Goal: Obtain resource: Download file/media

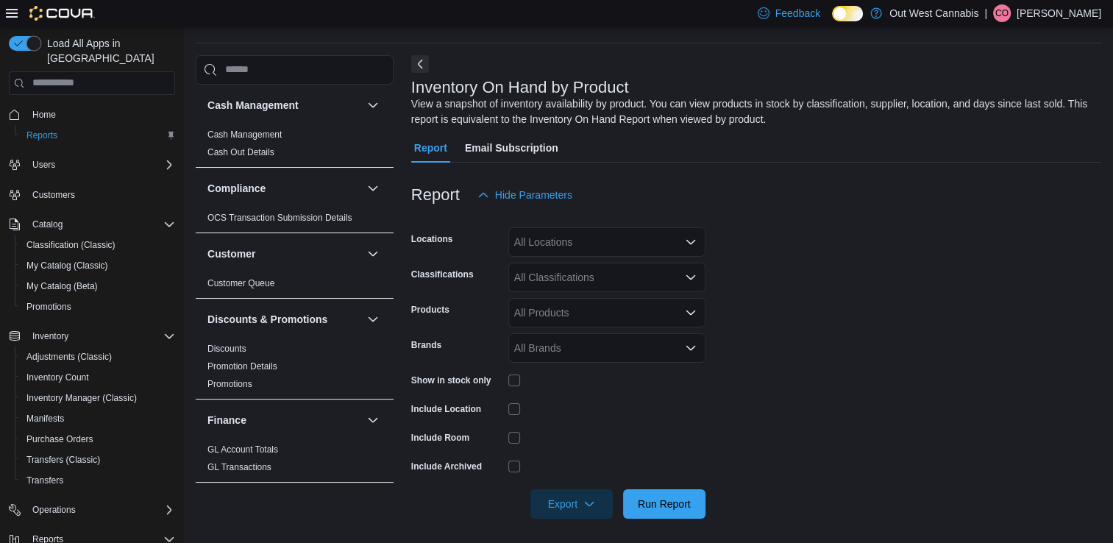
scroll to position [48, 0]
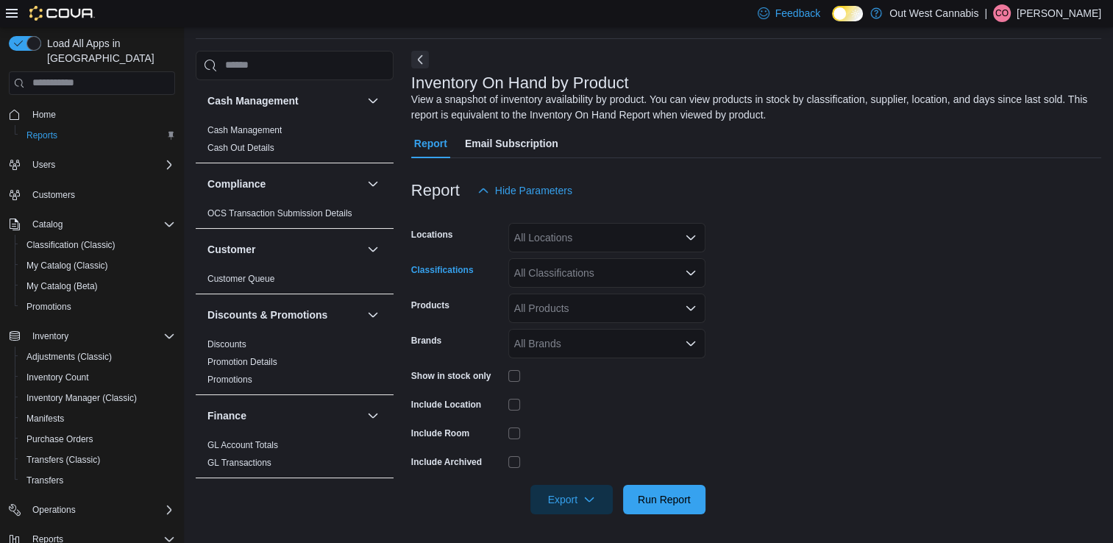
click at [544, 276] on div "All Classifications" at bounding box center [607, 272] width 197 height 29
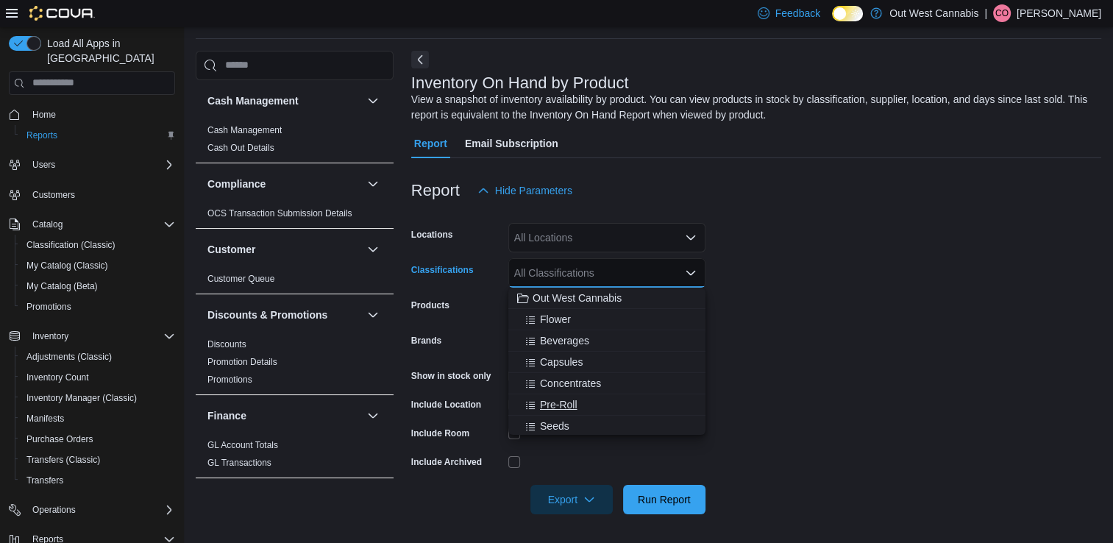
click at [562, 403] on span "Pre-Roll" at bounding box center [559, 404] width 38 height 15
click at [768, 340] on form "Locations All Locations Classifications Pre-Roll Combo box. Selected. Pre-Roll.…" at bounding box center [756, 359] width 690 height 309
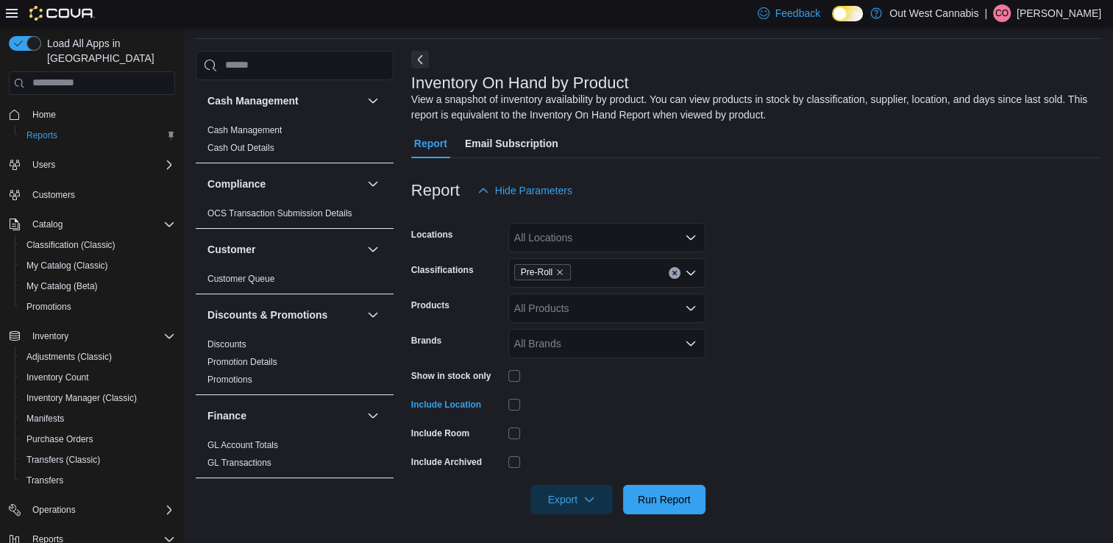
click at [550, 414] on div at bounding box center [607, 404] width 197 height 23
click at [601, 496] on span "Export" at bounding box center [571, 498] width 65 height 29
click at [589, 411] on span "Export to Excel" at bounding box center [574, 410] width 66 height 12
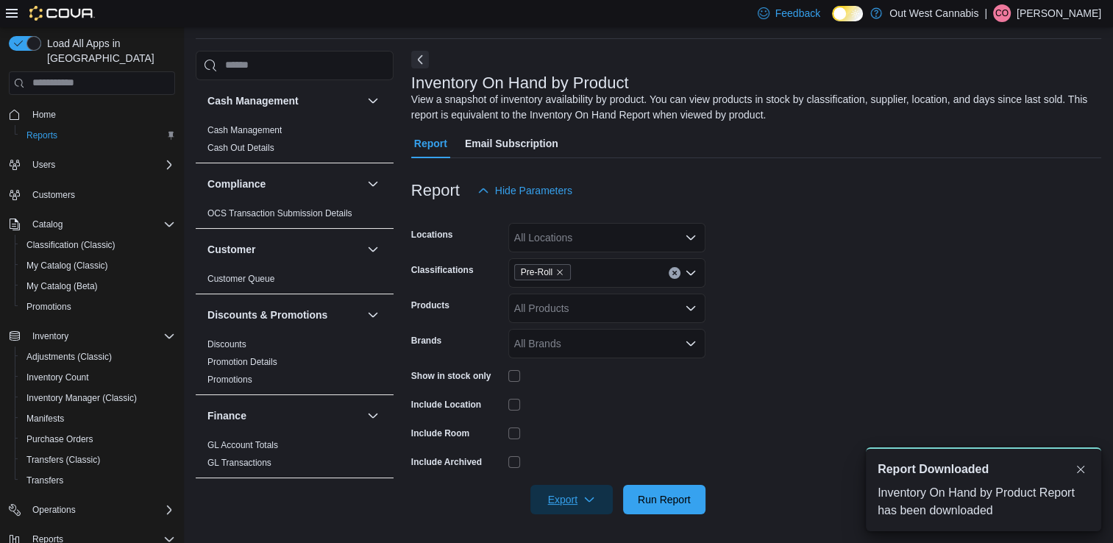
scroll to position [0, 0]
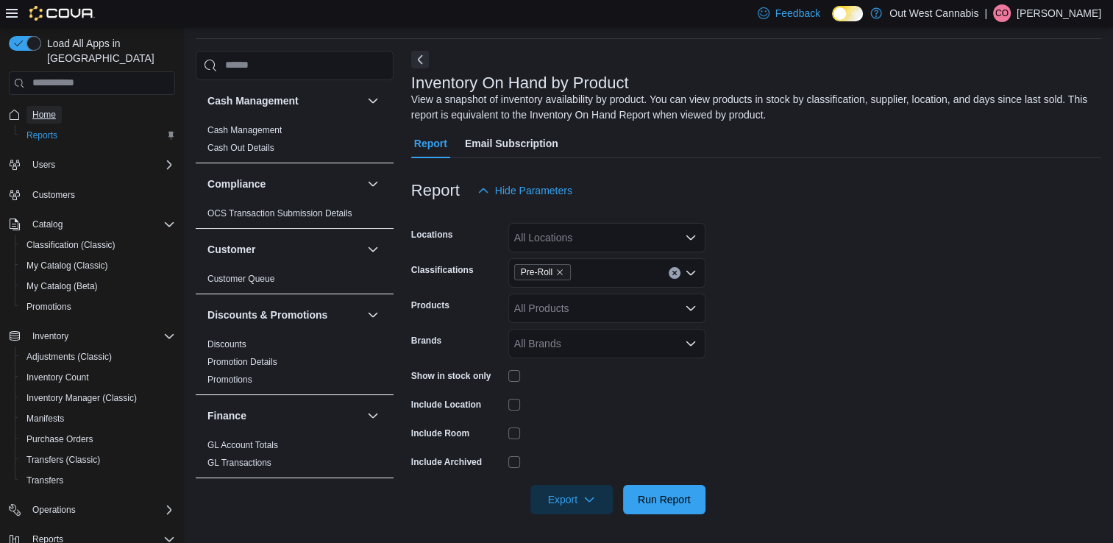
click at [42, 109] on span "Home" at bounding box center [44, 115] width 24 height 12
